Goal: Transaction & Acquisition: Purchase product/service

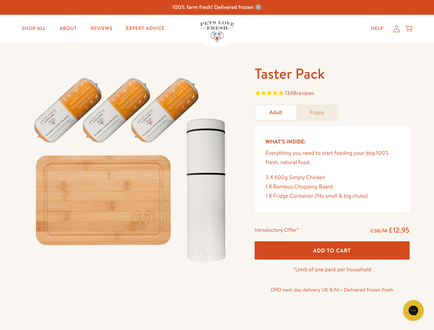
click at [217, 165] on img at bounding box center [131, 166] width 213 height 205
click at [332, 94] on span "1348 reviews" at bounding box center [331, 94] width 155 height 10
click at [332, 250] on button "Add To Cart" at bounding box center [331, 250] width 155 height 18
click at [413, 310] on icon "Open gorgias live chat" at bounding box center [413, 310] width 7 height 7
